Goal: Complete application form: Complete application form

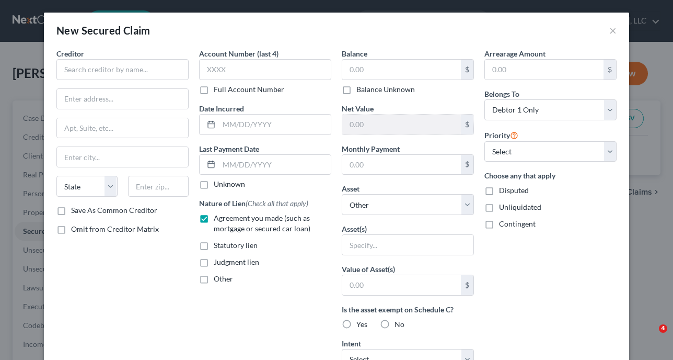
select select "0"
click at [109, 71] on input "text" at bounding box center [122, 69] width 132 height 21
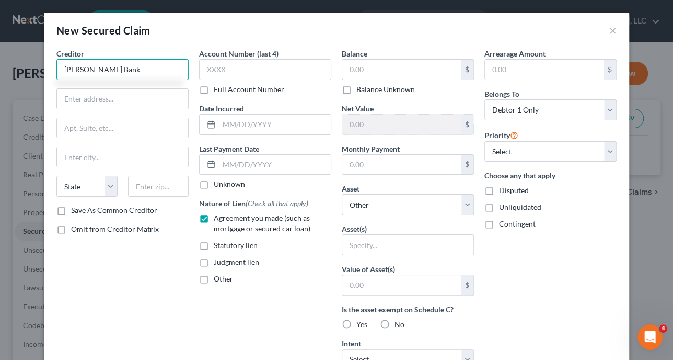
type input "[PERSON_NAME] Bank"
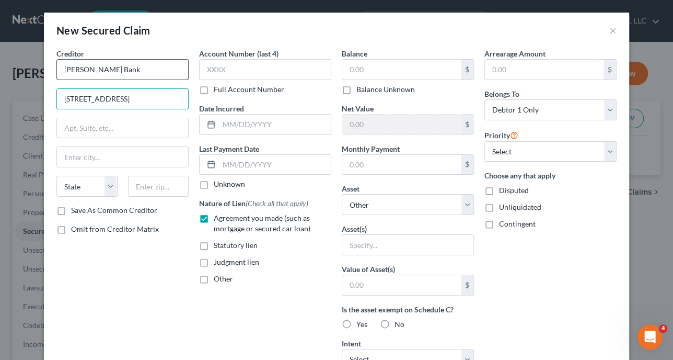
type input "[STREET_ADDRESS]"
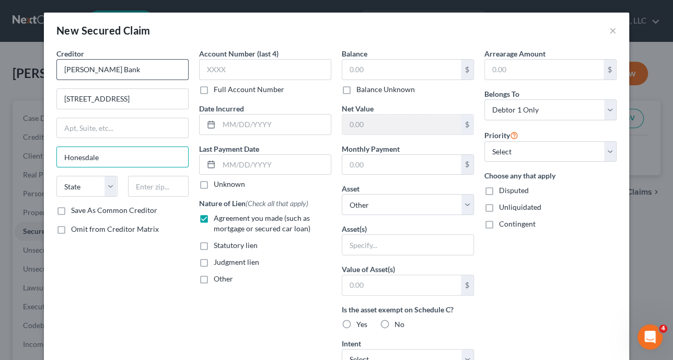
type input "Honesdale"
select select "39"
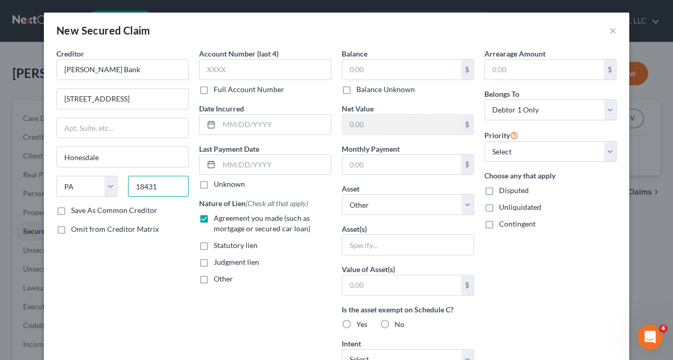
type input "18431"
click at [277, 271] on div "Nature of Lien (Check all that apply) Agreement you made (such as mortgage or s…" at bounding box center [265, 241] width 132 height 86
click at [382, 243] on input "text" at bounding box center [407, 245] width 131 height 20
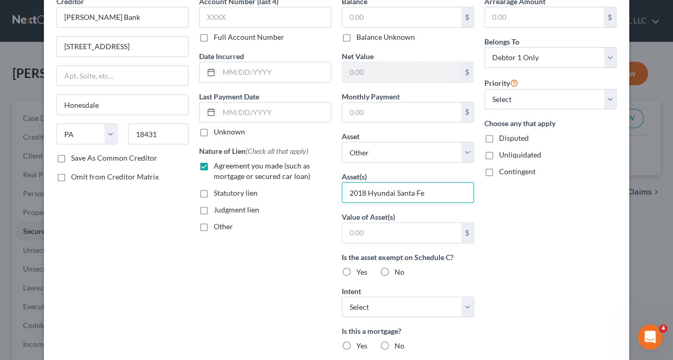
scroll to position [105, 0]
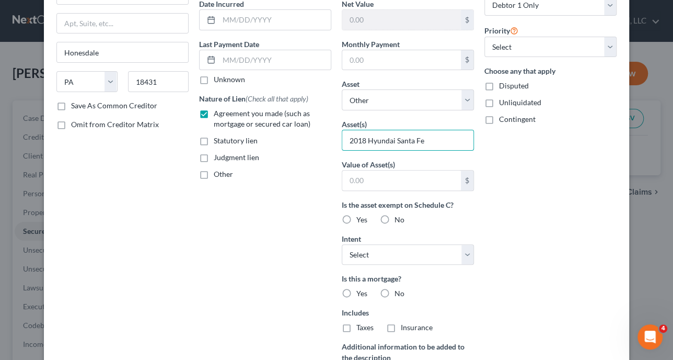
type input "2018 Hyundai Santa Fe"
click at [357, 215] on label "Yes" at bounding box center [362, 219] width 11 height 10
click at [361, 215] on input "Yes" at bounding box center [364, 217] width 7 height 7
radio input "true"
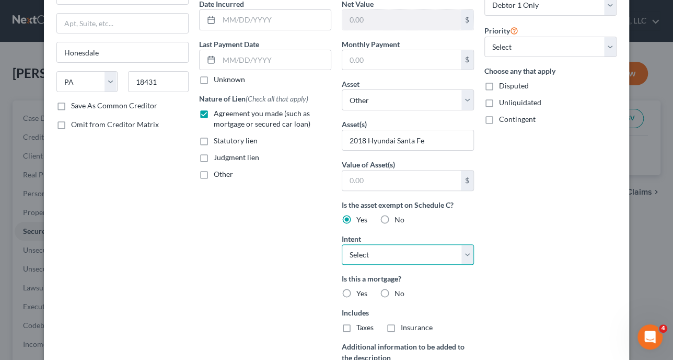
click at [463, 253] on select "Select Surrender Redeem Reaffirm Avoid Other" at bounding box center [408, 254] width 132 height 21
select select "4"
click at [342, 244] on select "Select Surrender Redeem Reaffirm Avoid Other" at bounding box center [408, 254] width 132 height 21
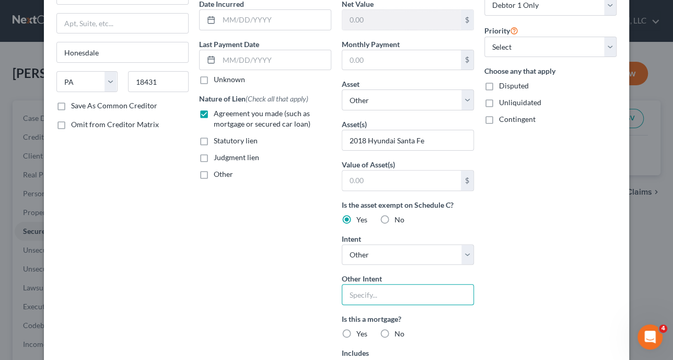
click at [373, 288] on input "text" at bounding box center [408, 294] width 132 height 21
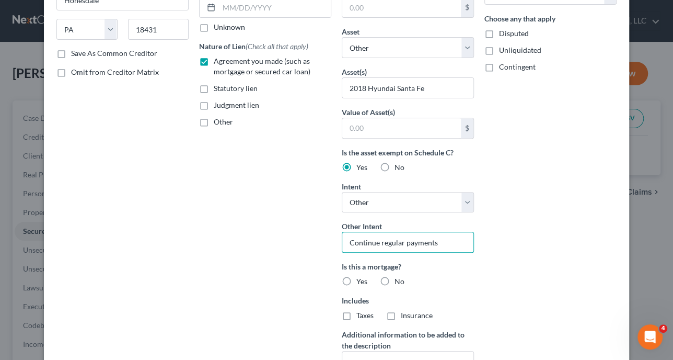
scroll to position [209, 0]
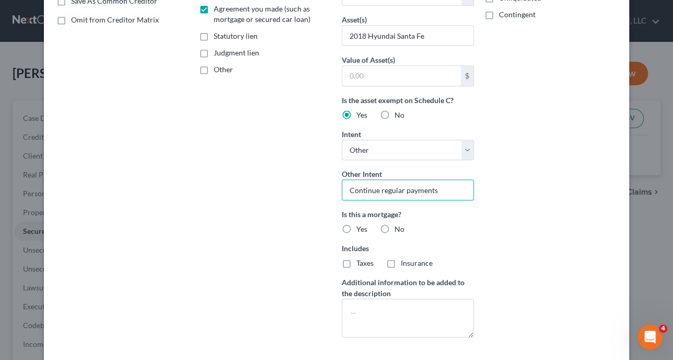
type input "Continue regular payments"
click at [395, 227] on label "No" at bounding box center [400, 229] width 10 height 10
click at [399, 227] on input "No" at bounding box center [402, 227] width 7 height 7
radio input "true"
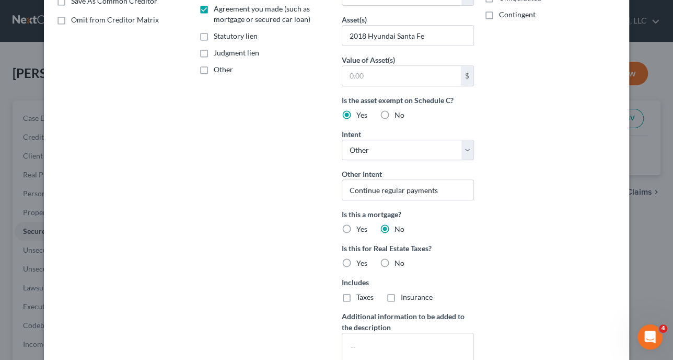
click at [395, 226] on label "No" at bounding box center [400, 229] width 10 height 10
click at [399, 226] on input "No" at bounding box center [402, 227] width 7 height 7
click at [395, 227] on label "No" at bounding box center [400, 229] width 10 height 10
click at [399, 227] on input "No" at bounding box center [402, 227] width 7 height 7
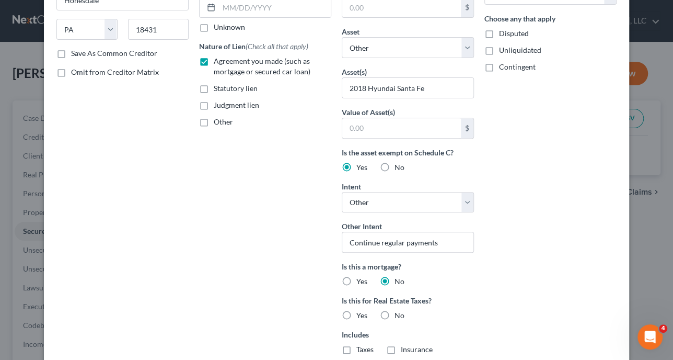
scroll to position [52, 0]
